Goal: Task Accomplishment & Management: Complete application form

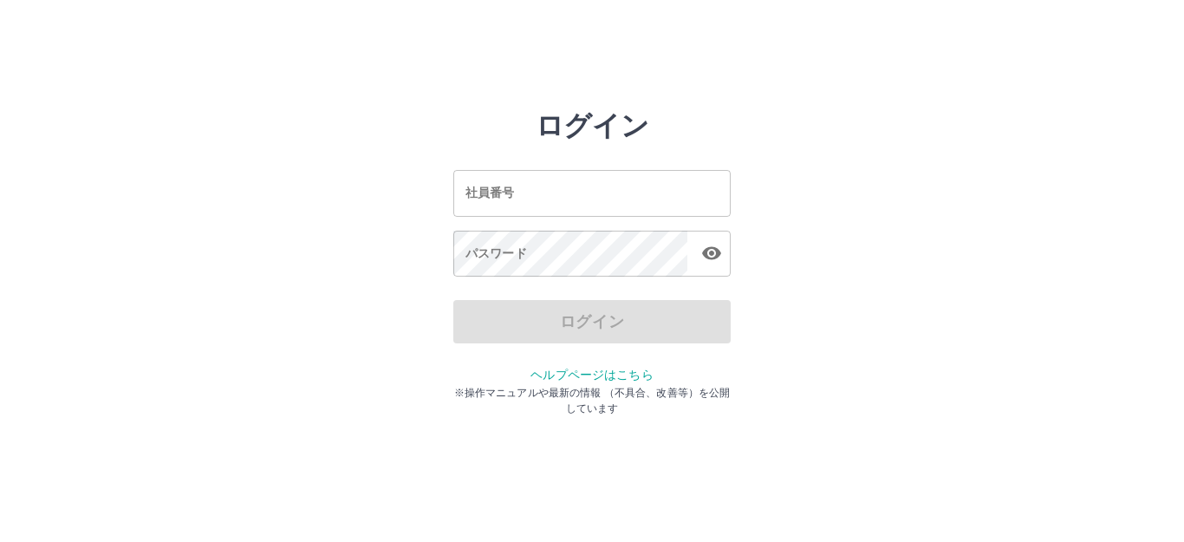
click at [472, 195] on input "社員番号" at bounding box center [591, 193] width 277 height 46
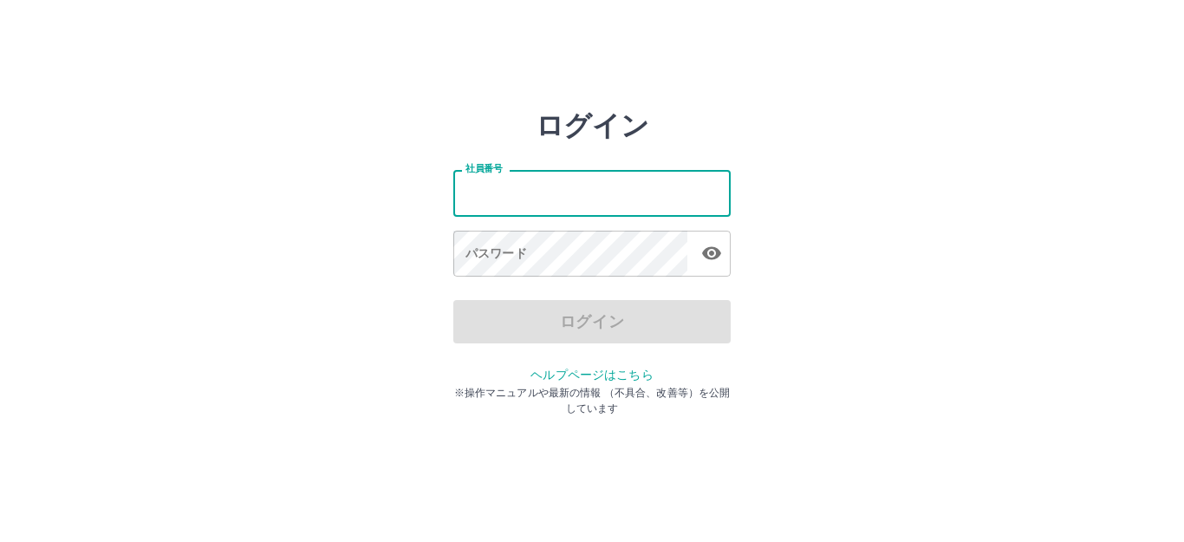
type input "*******"
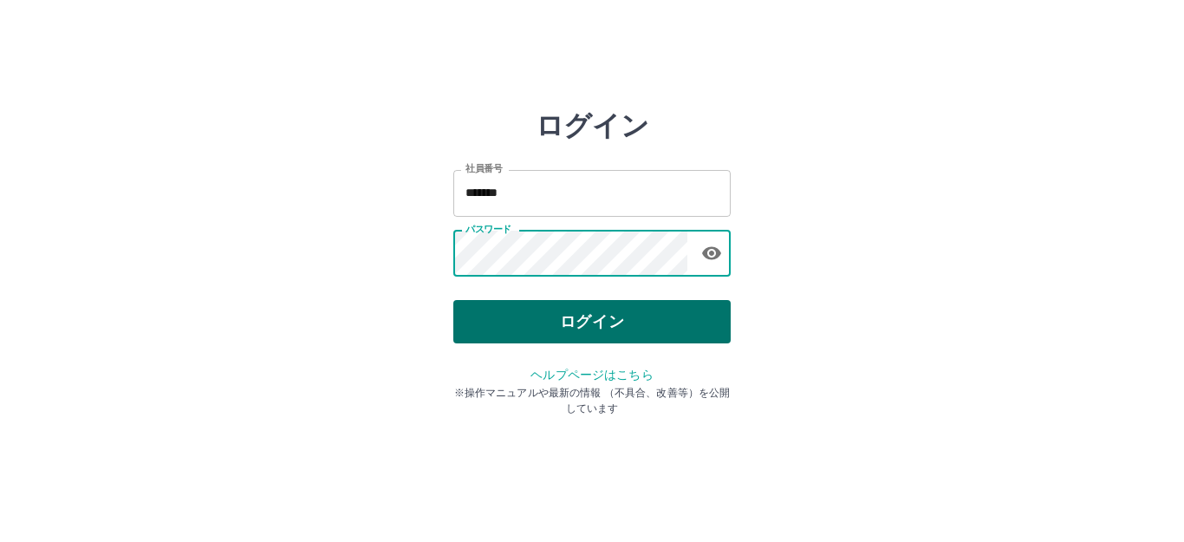
click at [544, 322] on button "ログイン" at bounding box center [591, 321] width 277 height 43
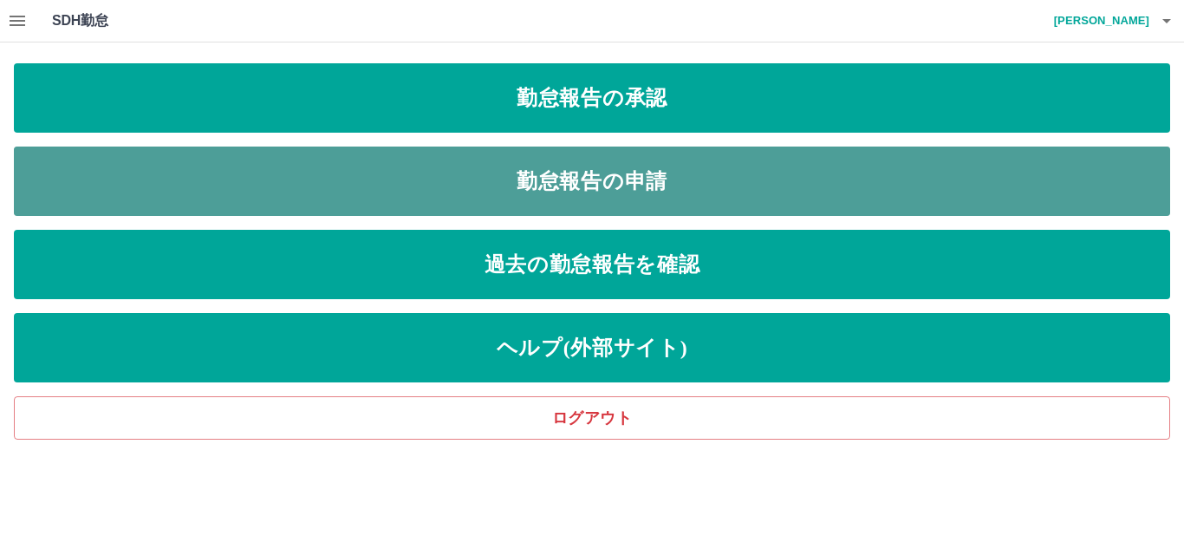
click at [517, 187] on link "勤怠報告の申請" at bounding box center [592, 181] width 1156 height 69
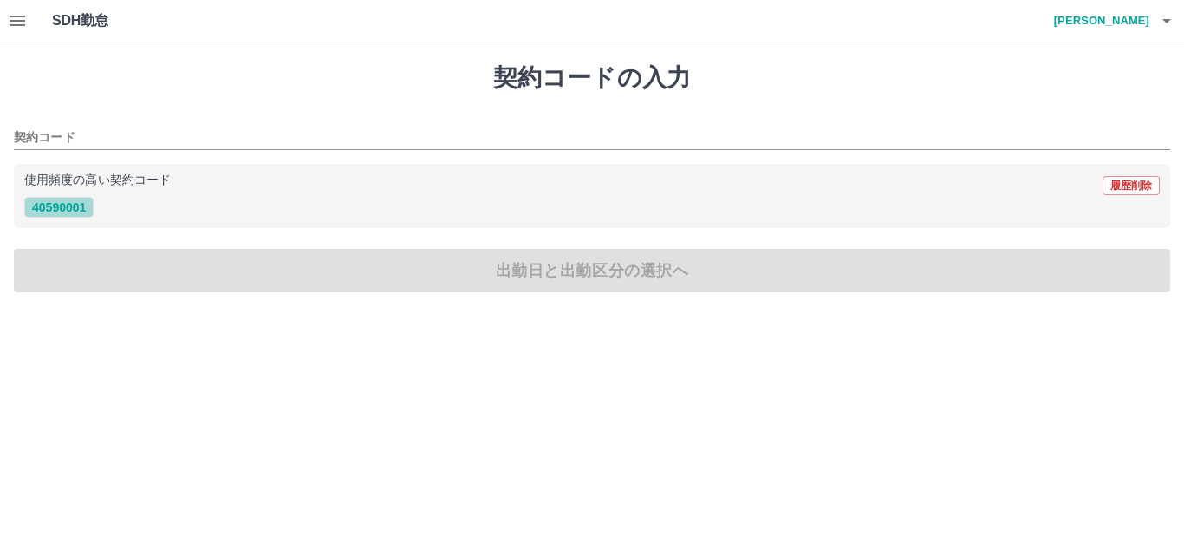
click at [60, 208] on button "40590001" at bounding box center [58, 207] width 69 height 21
type input "********"
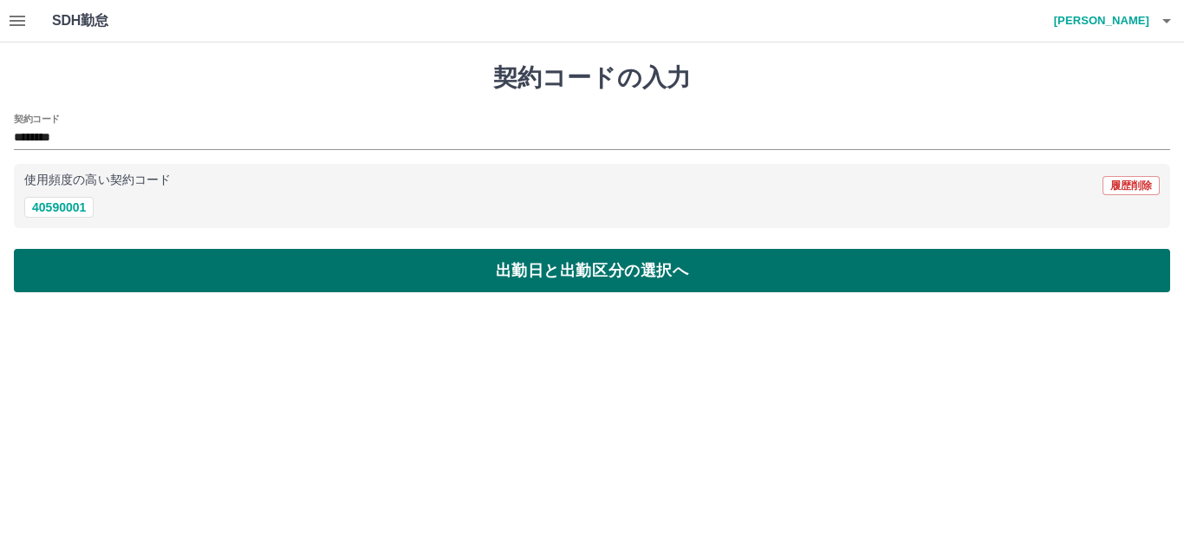
click at [566, 264] on button "出勤日と出勤区分の選択へ" at bounding box center [592, 270] width 1156 height 43
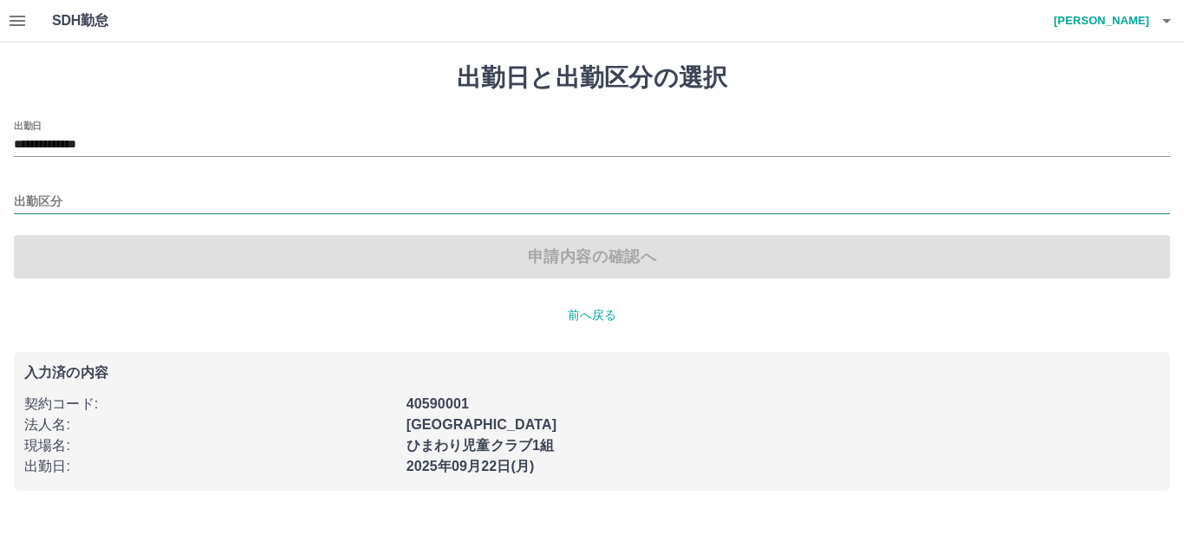
click at [35, 192] on input "出勤区分" at bounding box center [592, 203] width 1156 height 22
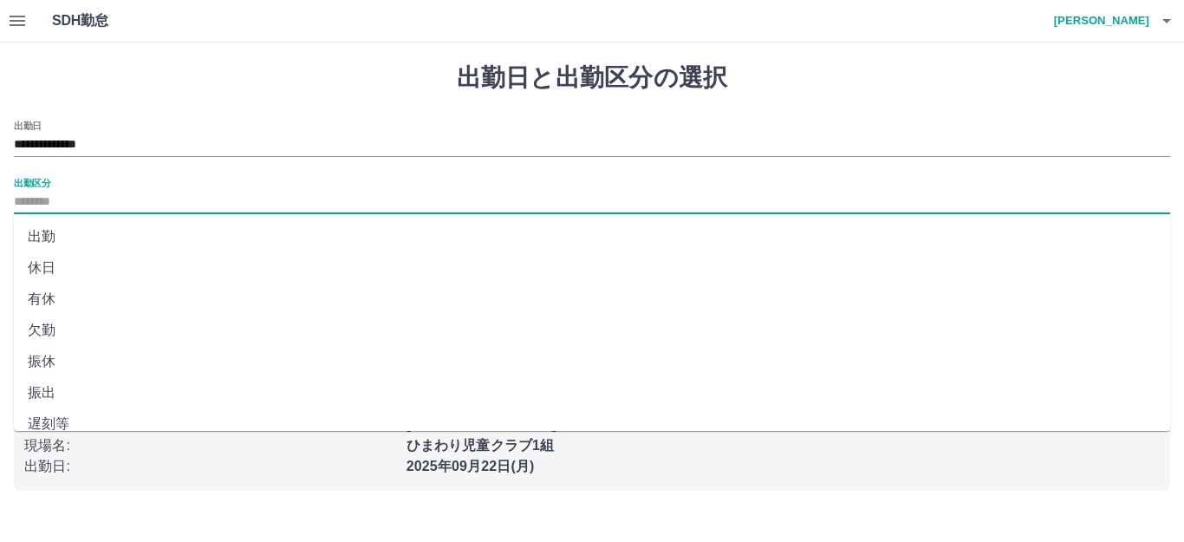
click at [36, 233] on li "出勤" at bounding box center [592, 236] width 1156 height 31
type input "**"
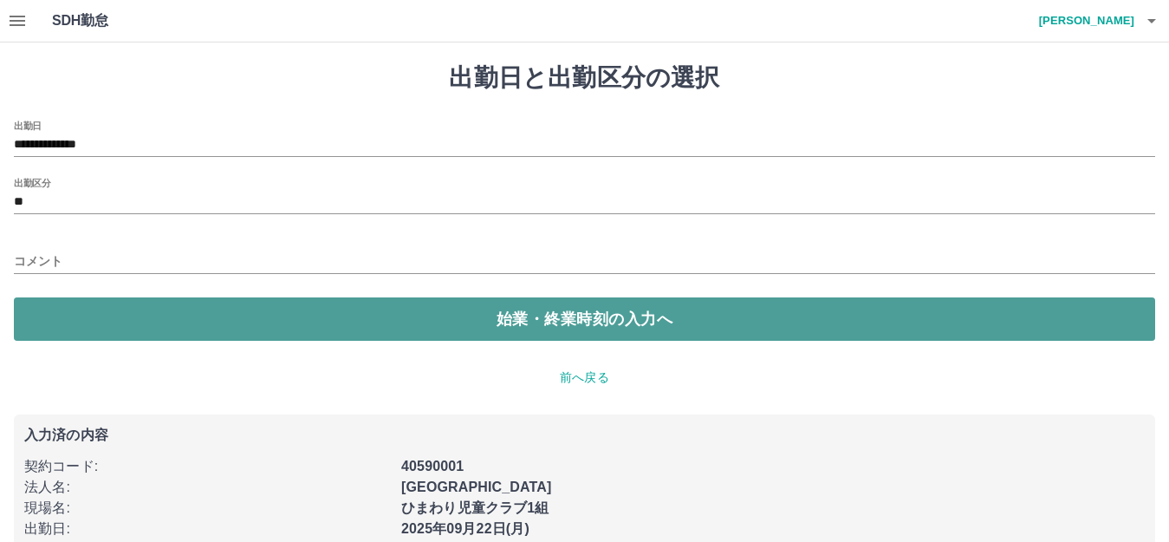
click at [545, 312] on button "始業・終業時刻の入力へ" at bounding box center [585, 318] width 1142 height 43
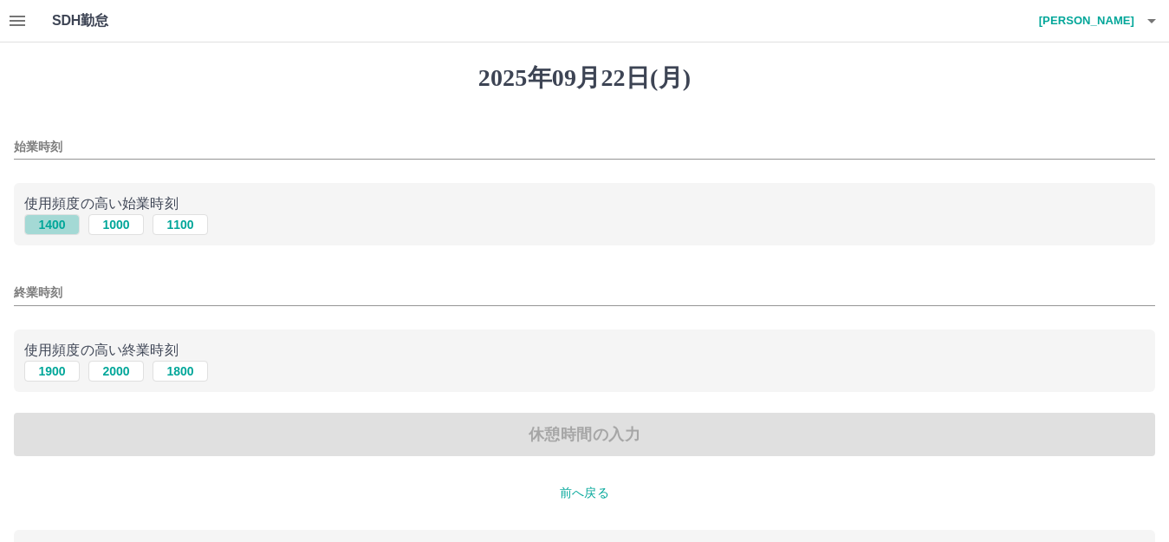
click at [50, 224] on button "1400" at bounding box center [51, 224] width 55 height 21
type input "****"
click at [55, 369] on button "1900" at bounding box center [51, 371] width 55 height 21
type input "****"
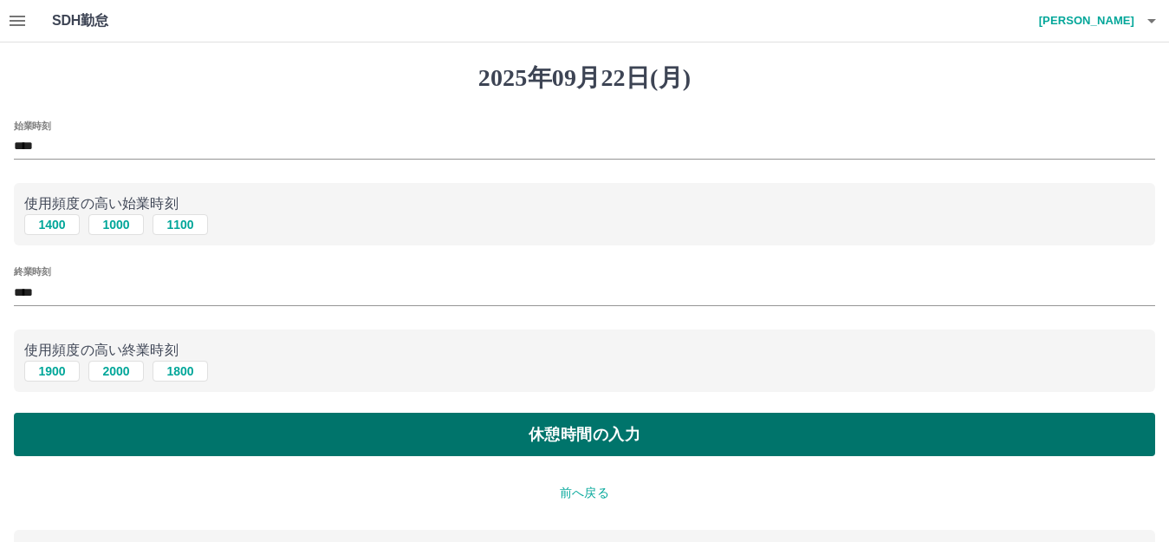
click at [567, 426] on button "休憩時間の入力" at bounding box center [585, 434] width 1142 height 43
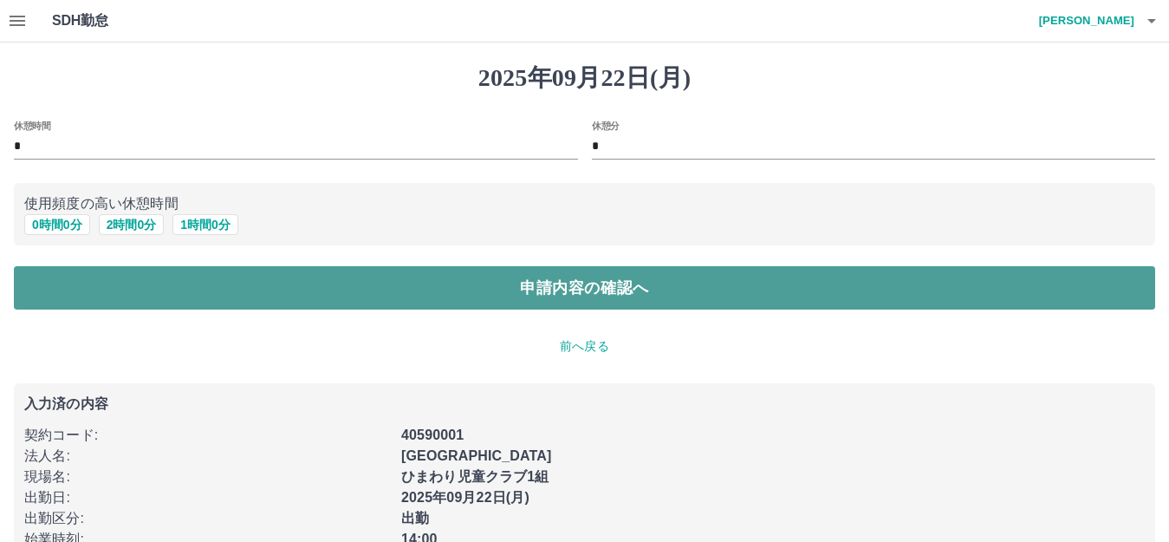
click at [582, 286] on button "申請内容の確認へ" at bounding box center [585, 287] width 1142 height 43
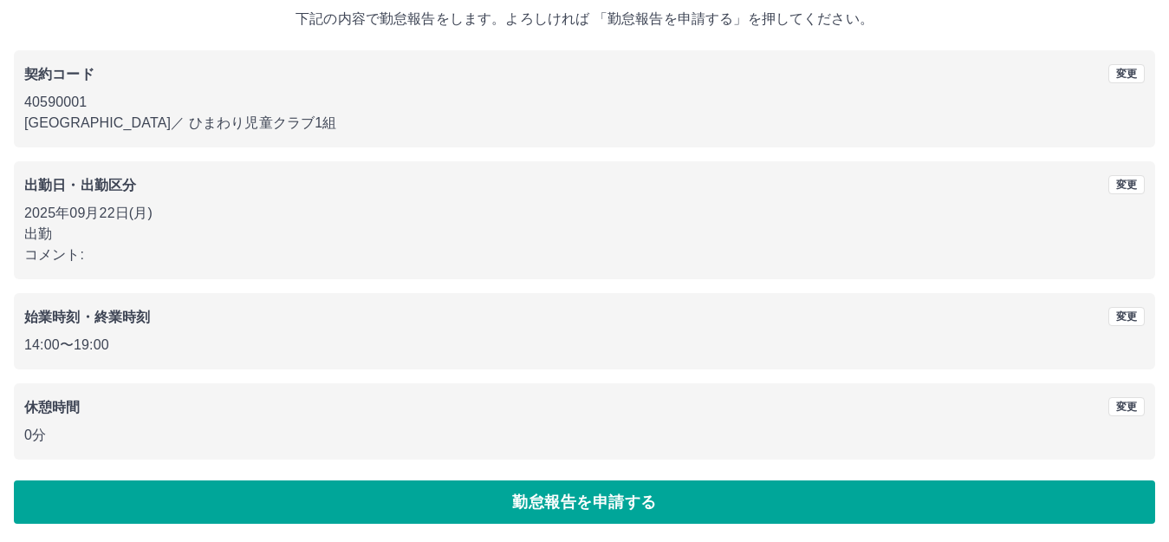
scroll to position [107, 0]
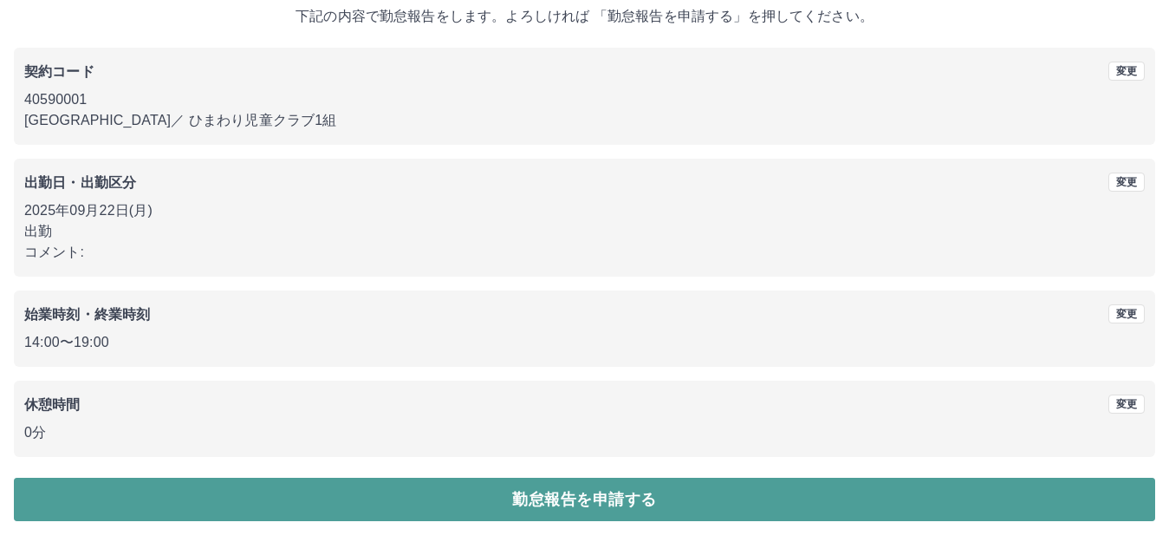
click at [588, 499] on button "勤怠報告を申請する" at bounding box center [585, 499] width 1142 height 43
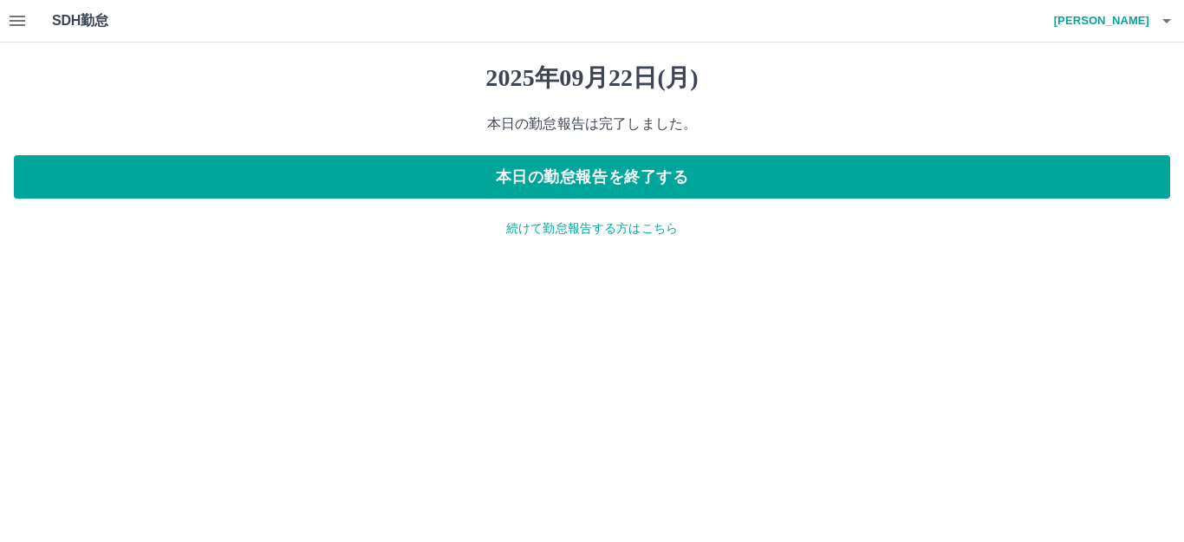
click at [19, 12] on icon "button" at bounding box center [17, 20] width 21 height 21
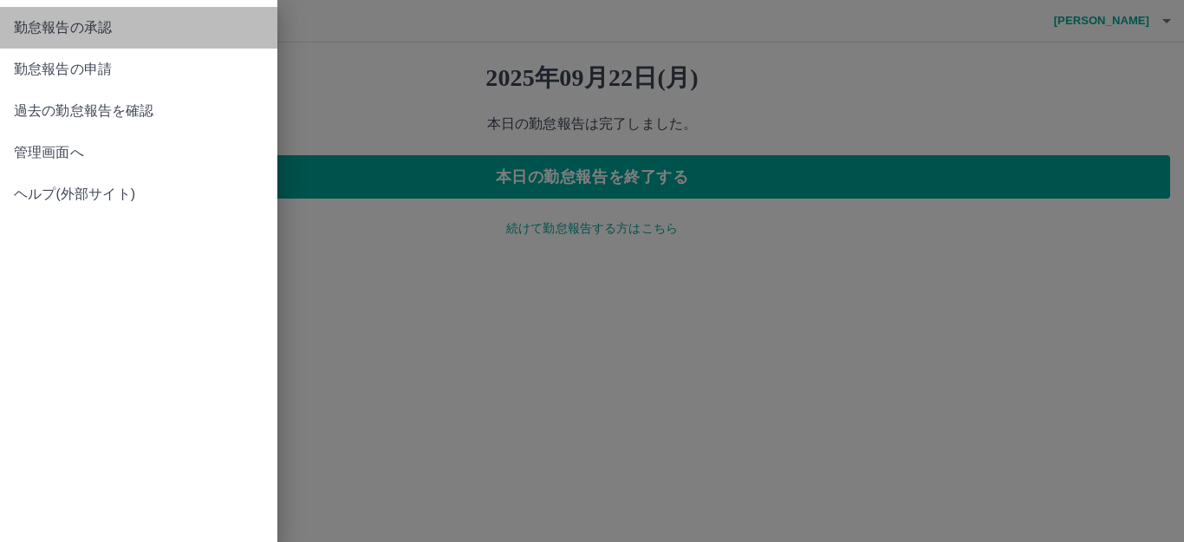
click at [71, 31] on span "勤怠報告の承認" at bounding box center [139, 27] width 250 height 21
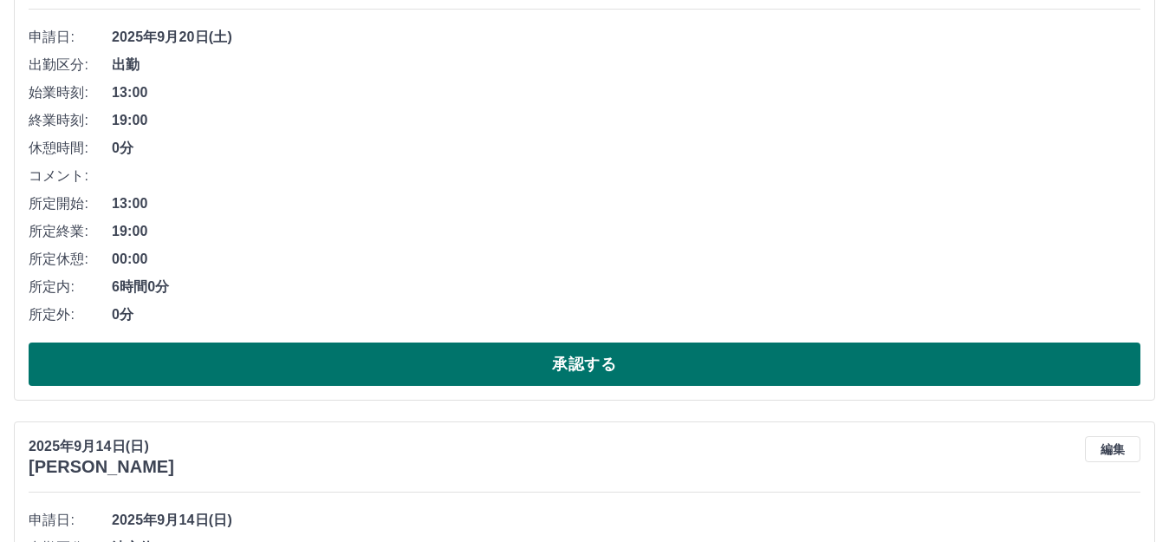
scroll to position [3554, 0]
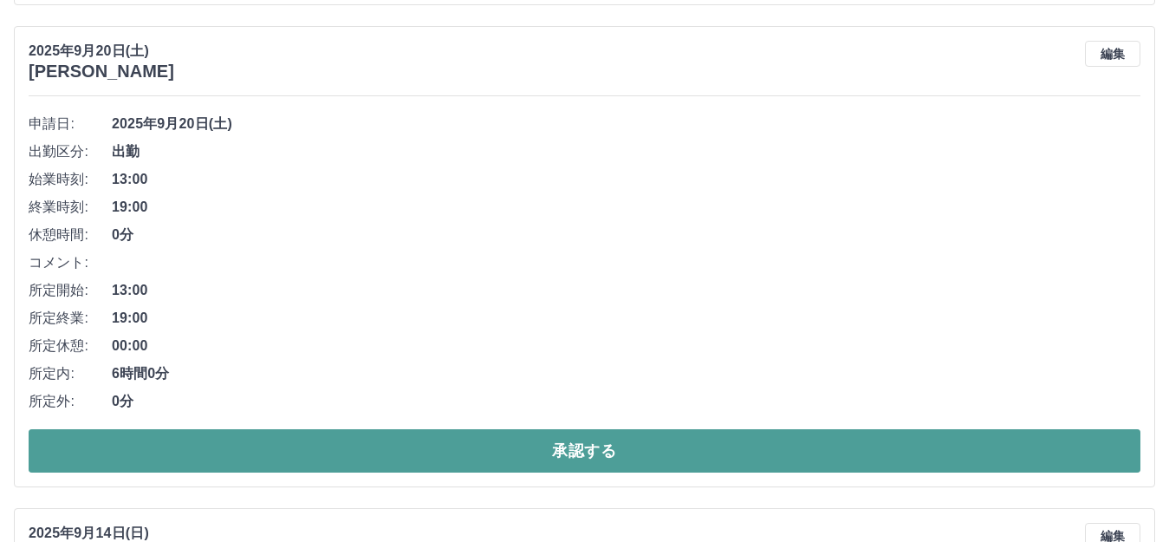
click at [568, 453] on button "承認する" at bounding box center [585, 450] width 1112 height 43
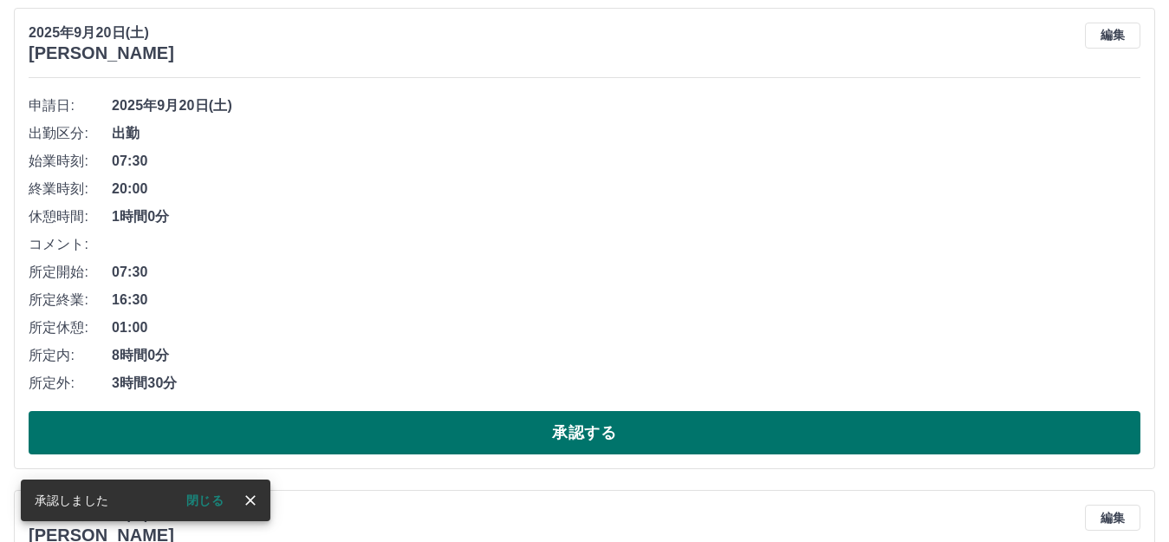
scroll to position [3121, 0]
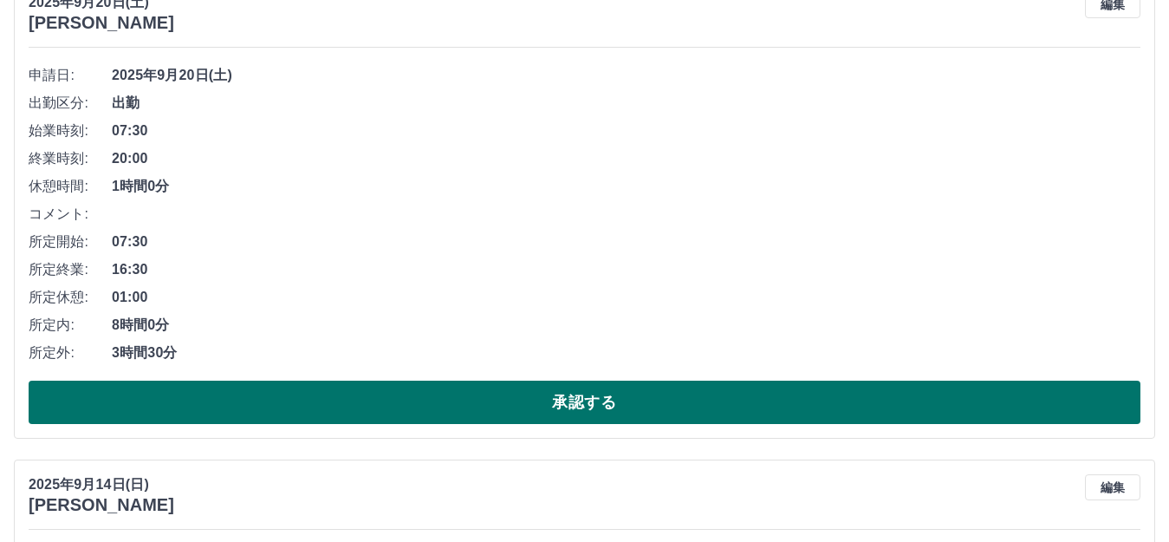
click at [418, 399] on button "承認する" at bounding box center [585, 402] width 1112 height 43
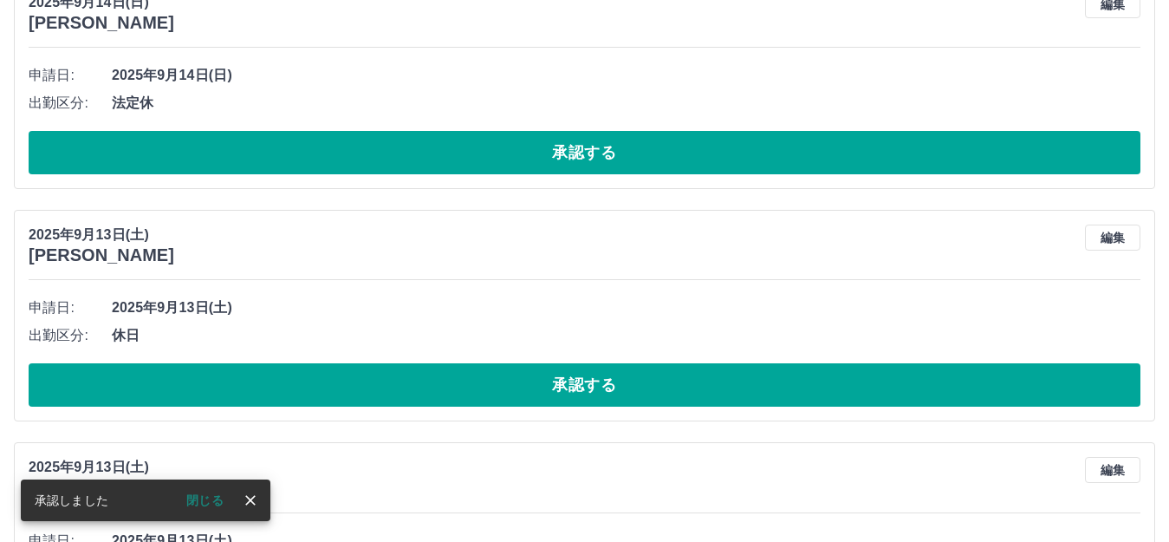
scroll to position [2639, 0]
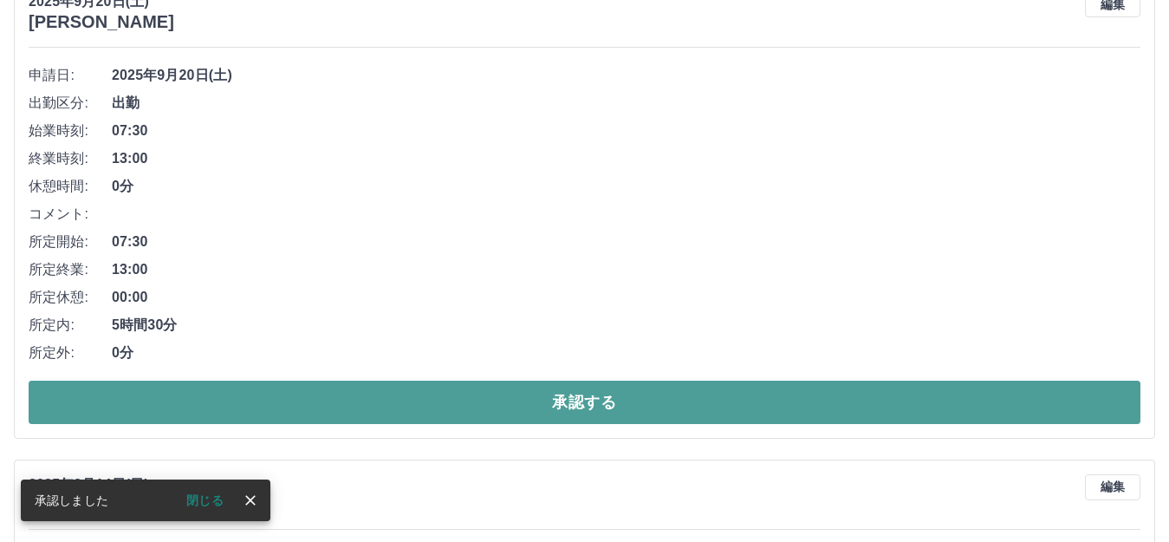
click at [437, 397] on button "承認する" at bounding box center [585, 402] width 1112 height 43
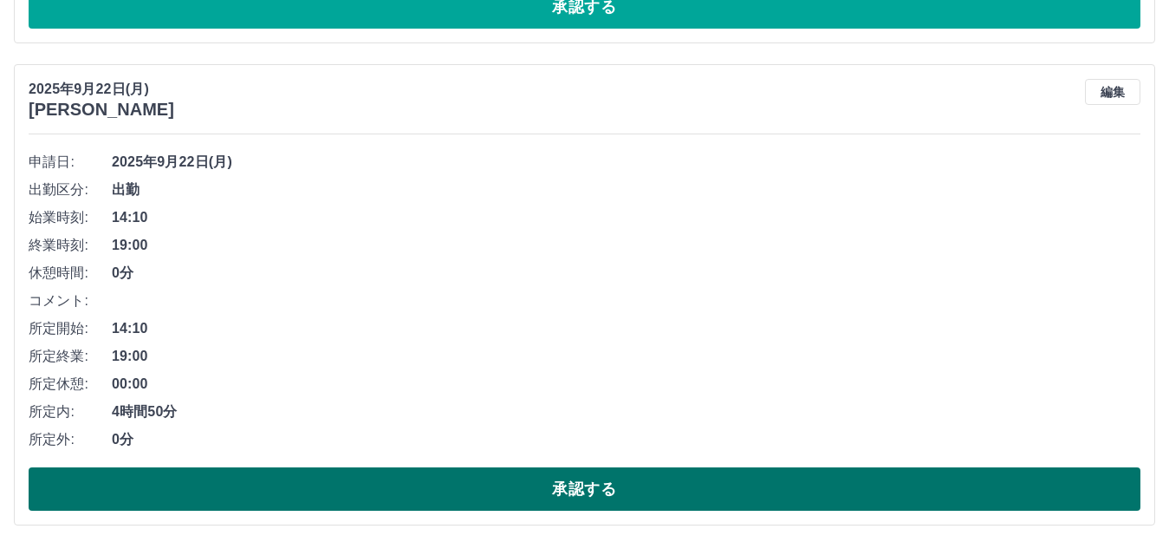
scroll to position [2156, 0]
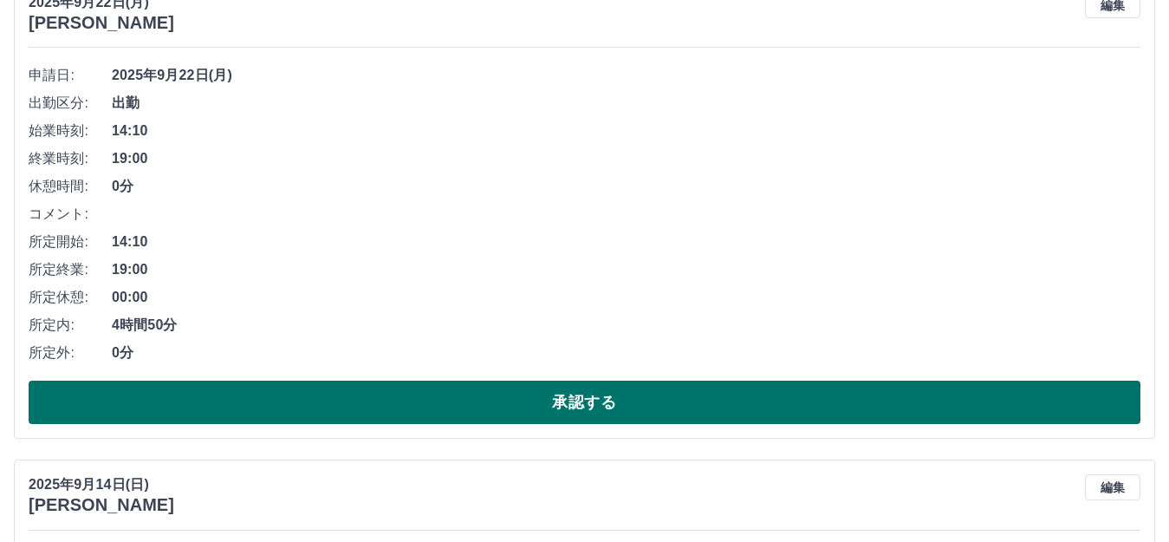
click at [505, 398] on button "承認する" at bounding box center [585, 402] width 1112 height 43
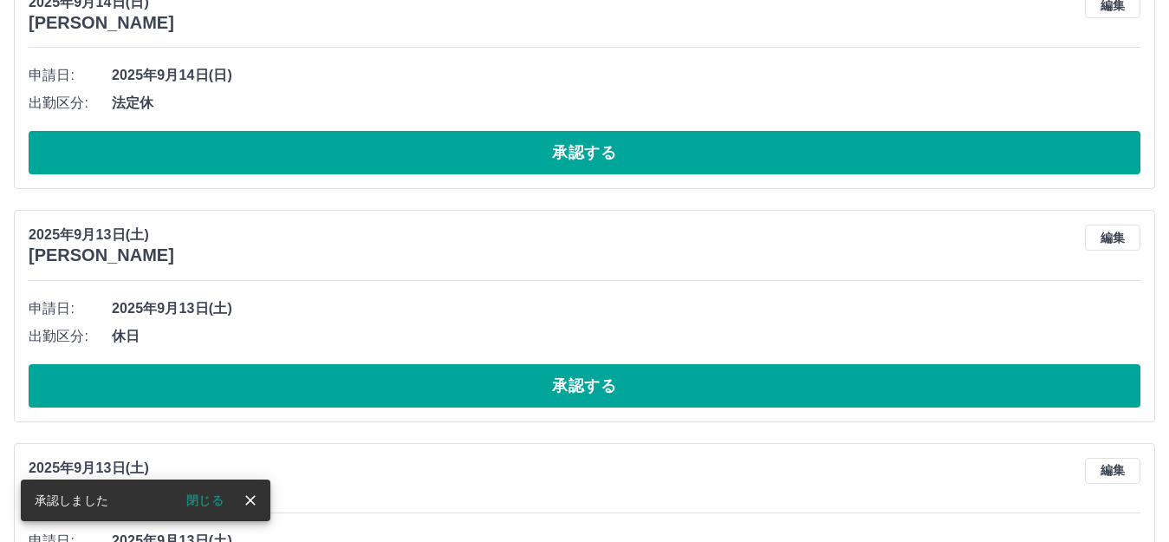
scroll to position [1674, 0]
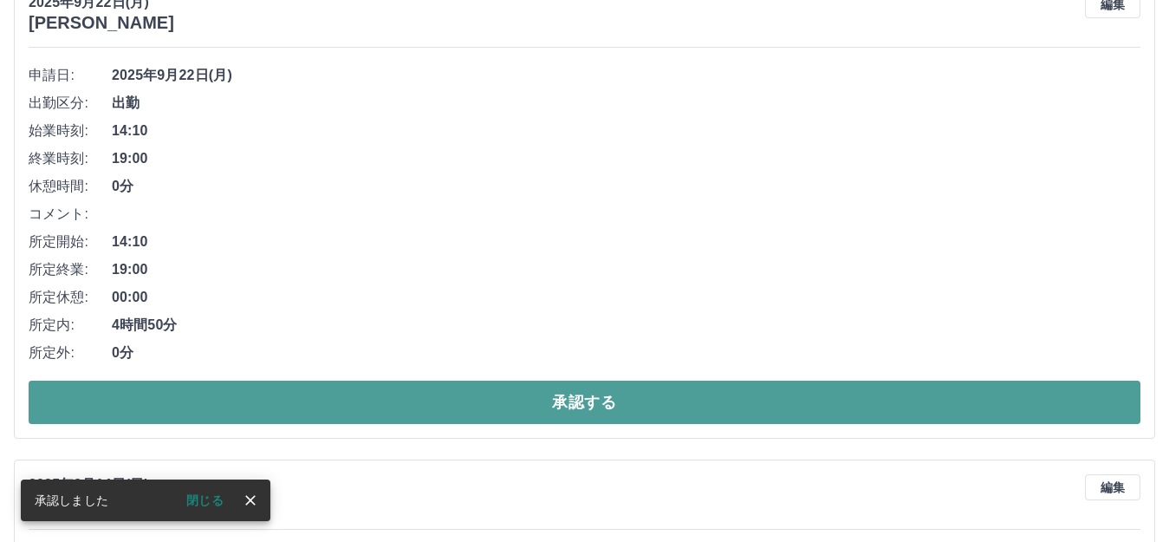
click at [476, 411] on button "承認する" at bounding box center [585, 402] width 1112 height 43
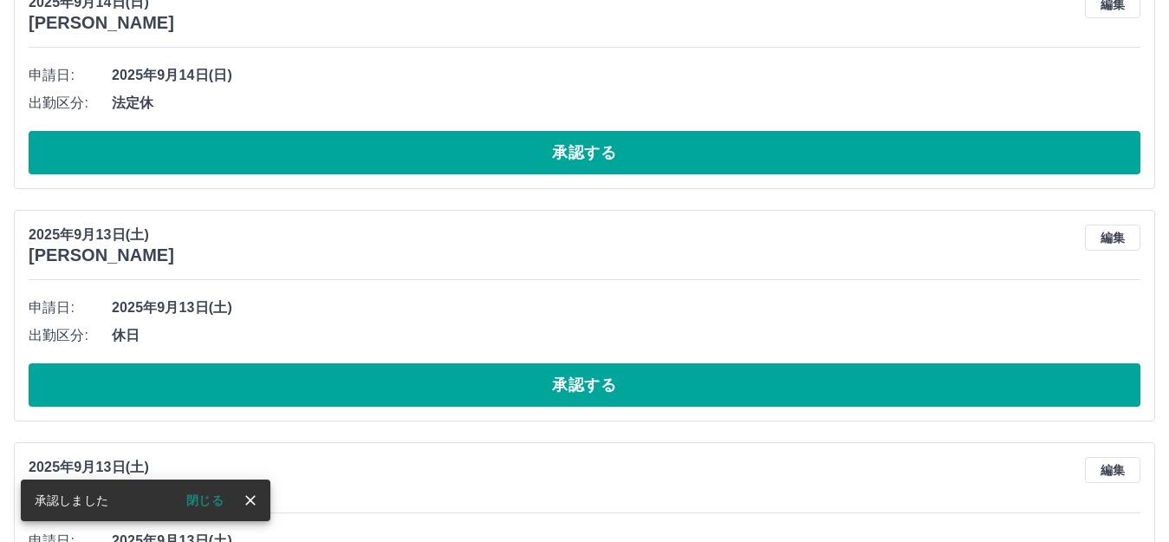
scroll to position [1192, 0]
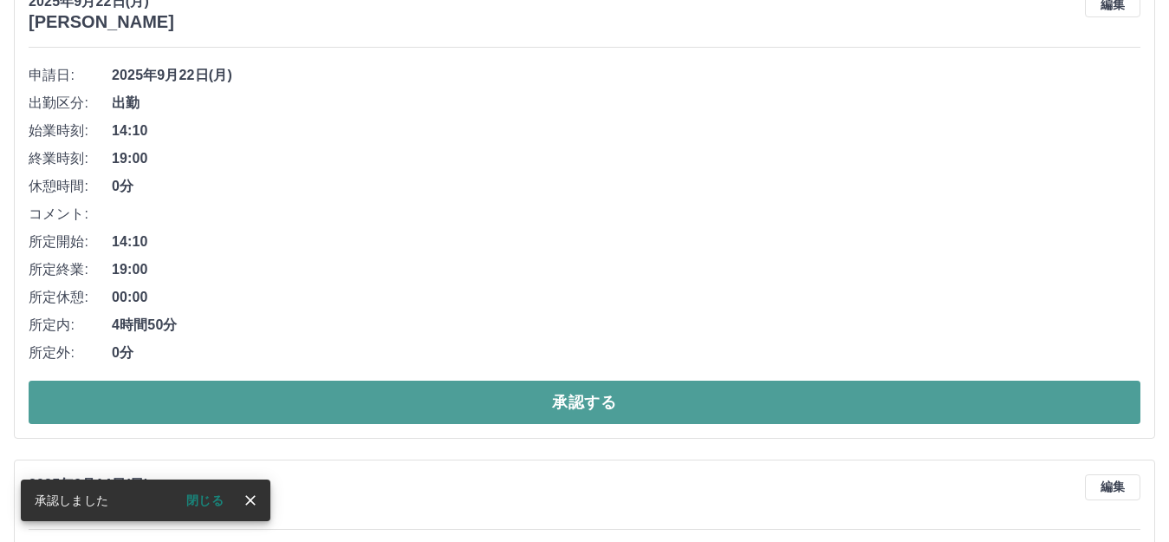
click at [492, 415] on button "承認する" at bounding box center [585, 402] width 1112 height 43
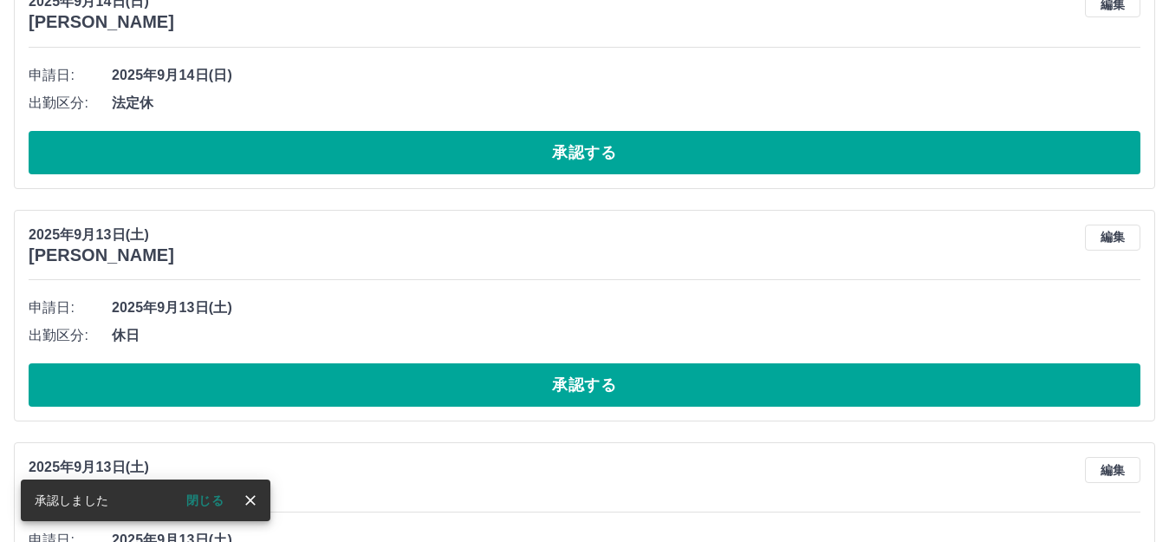
scroll to position [709, 0]
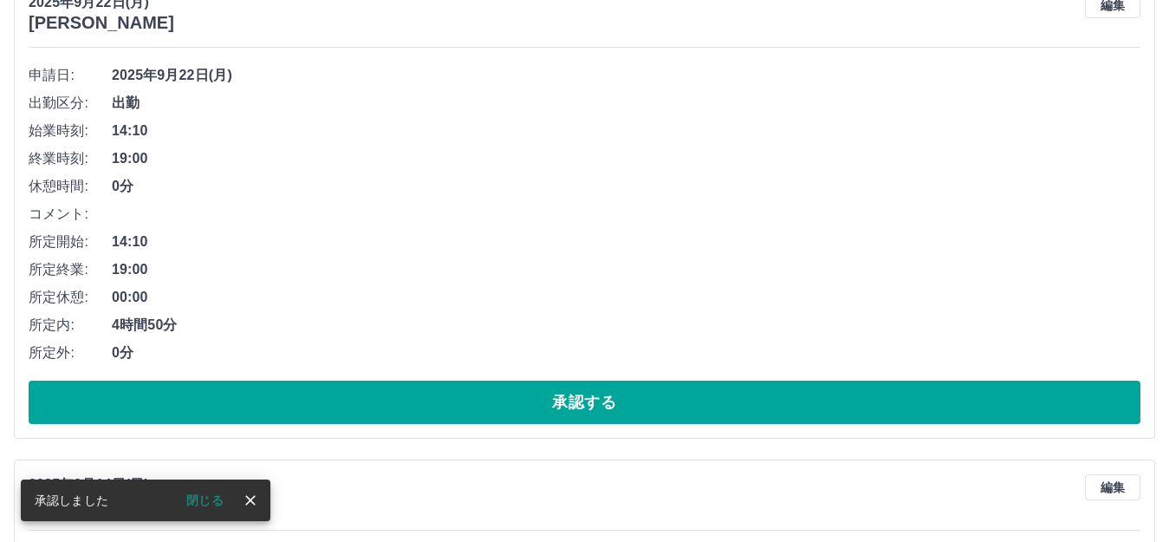
click at [485, 417] on button "承認する" at bounding box center [585, 402] width 1112 height 43
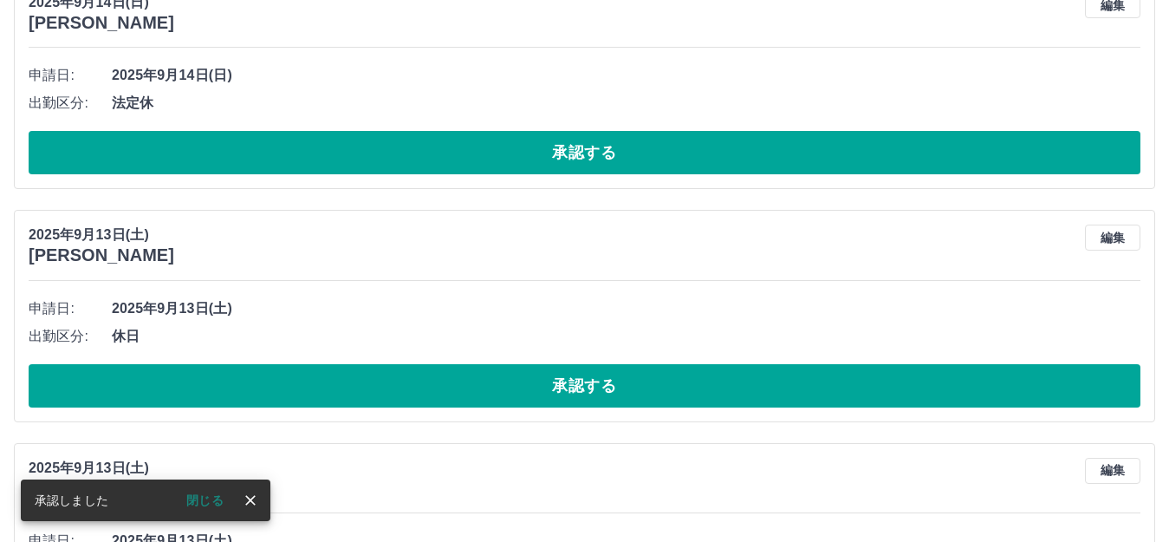
scroll to position [227, 0]
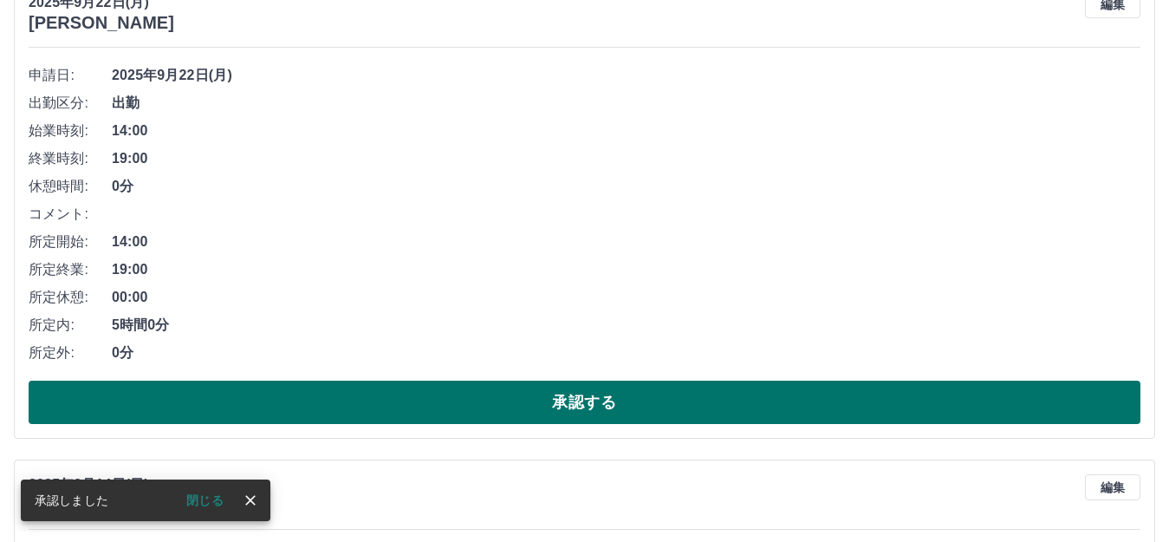
click at [475, 401] on button "承認する" at bounding box center [585, 402] width 1112 height 43
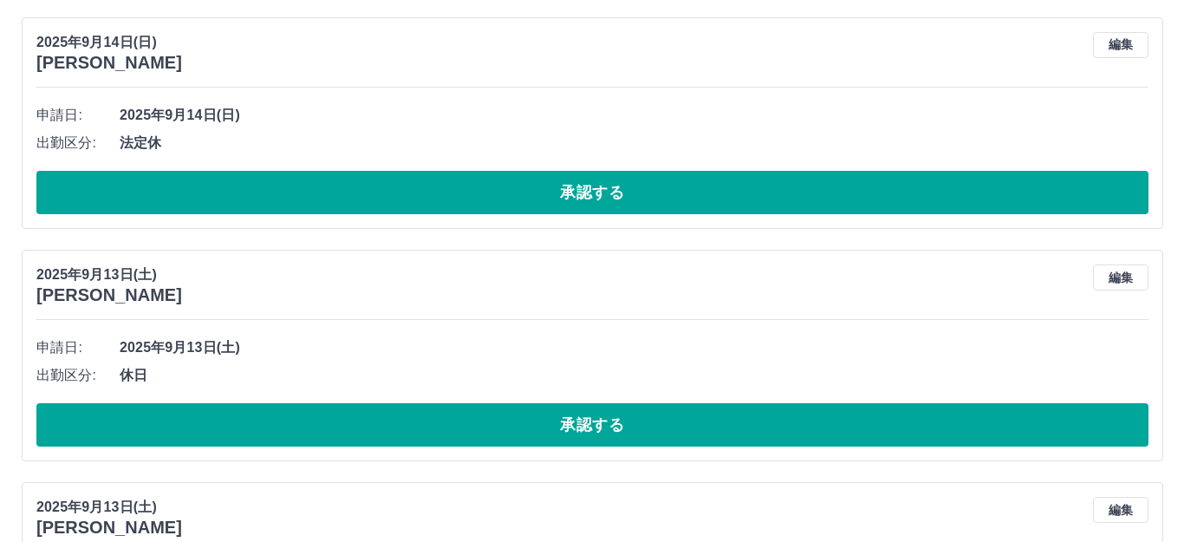
scroll to position [0, 0]
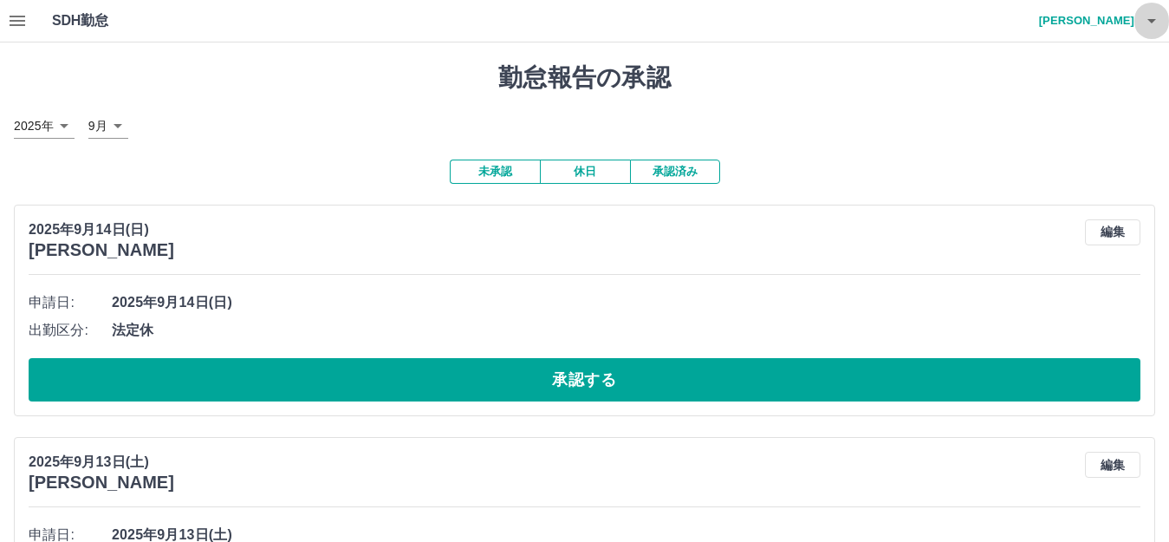
click at [1151, 27] on icon "button" at bounding box center [1152, 20] width 21 height 21
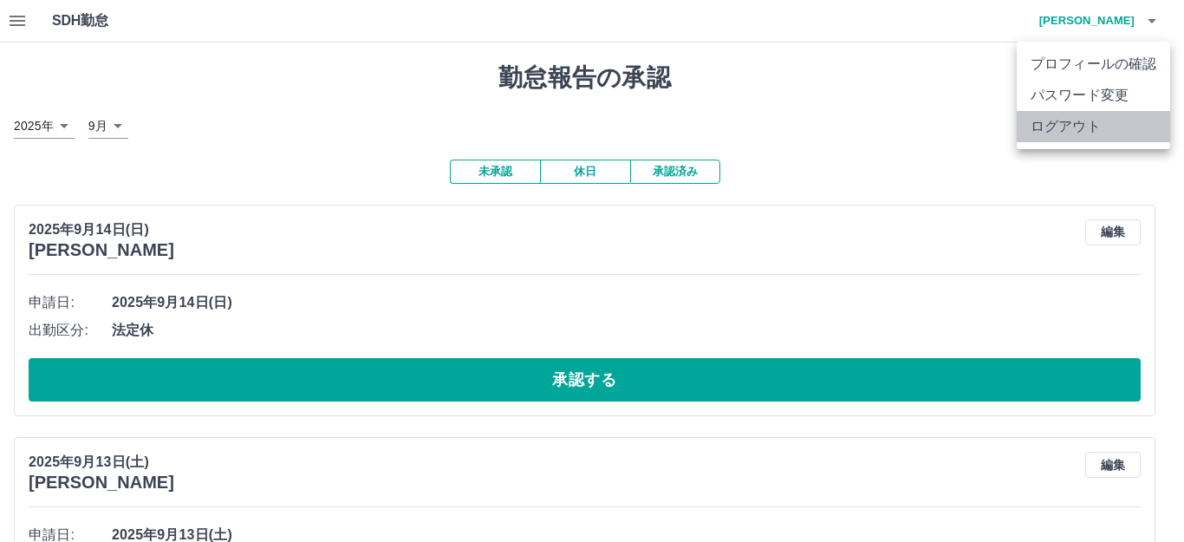
click at [1061, 122] on li "ログアウト" at bounding box center [1093, 126] width 153 height 31
